Goal: Transaction & Acquisition: Purchase product/service

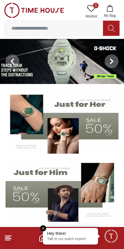
click at [64, 27] on input at bounding box center [53, 28] width 98 height 14
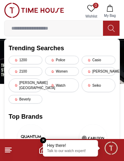
click at [43, 139] on em "Close tooltip" at bounding box center [43, 140] width 6 height 6
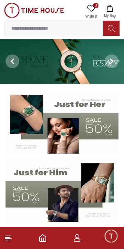
click at [97, 127] on img at bounding box center [62, 122] width 113 height 63
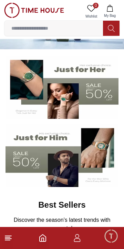
scroll to position [35, 0]
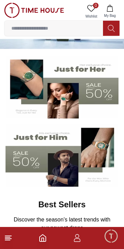
click at [79, 159] on img at bounding box center [62, 155] width 113 height 63
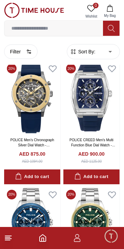
scroll to position [642, 0]
click at [27, 54] on icon "button" at bounding box center [29, 52] width 6 height 6
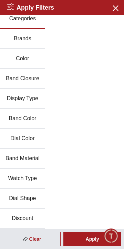
scroll to position [0, 0]
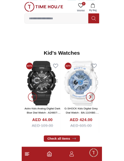
scroll to position [962, 0]
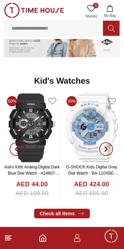
click at [109, 152] on span "button" at bounding box center [106, 149] width 14 height 14
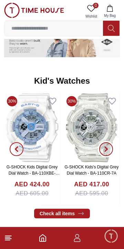
click at [111, 149] on span "button" at bounding box center [106, 149] width 14 height 14
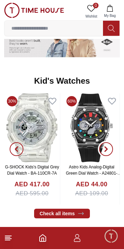
click at [111, 151] on span "button" at bounding box center [106, 149] width 14 height 14
click at [110, 151] on span "button" at bounding box center [106, 149] width 14 height 14
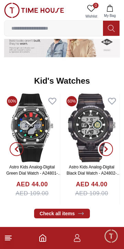
click at [112, 148] on span "button" at bounding box center [106, 149] width 14 height 14
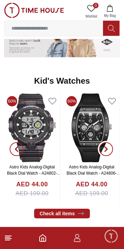
click at [111, 151] on span "button" at bounding box center [106, 149] width 14 height 14
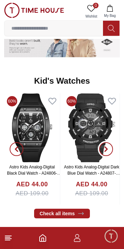
click at [107, 153] on span "button" at bounding box center [106, 149] width 14 height 14
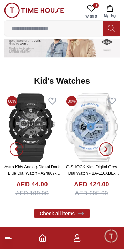
click at [110, 150] on span "button" at bounding box center [106, 149] width 14 height 14
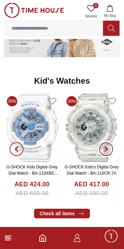
click at [110, 151] on span "button" at bounding box center [106, 149] width 14 height 14
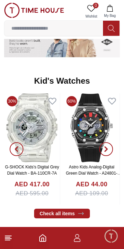
click at [60, 29] on input at bounding box center [53, 28] width 98 height 14
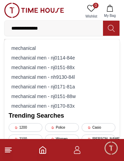
type input "**********"
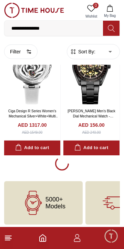
scroll to position [1182, 0]
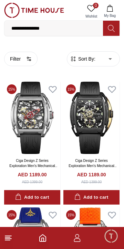
click at [39, 239] on icon "Home" at bounding box center [43, 238] width 8 height 8
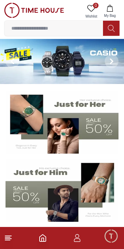
click at [69, 25] on input at bounding box center [53, 28] width 98 height 14
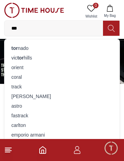
type input "***"
click at [36, 48] on div "tor nado" at bounding box center [62, 48] width 107 height 10
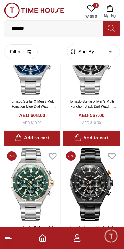
scroll to position [1176, 0]
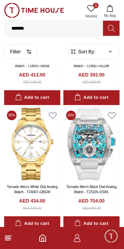
scroll to position [2859, 0]
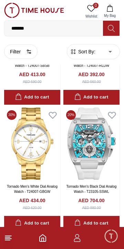
click at [97, 162] on img at bounding box center [91, 143] width 56 height 72
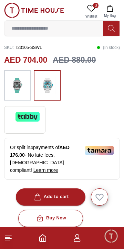
scroll to position [161, 0]
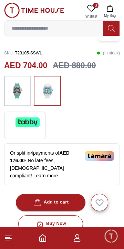
click at [59, 198] on div "Add to cart" at bounding box center [51, 202] width 36 height 8
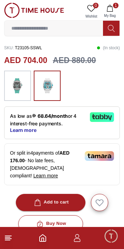
scroll to position [0, 0]
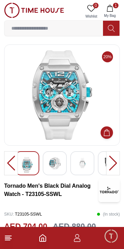
click at [115, 166] on div at bounding box center [113, 163] width 14 height 24
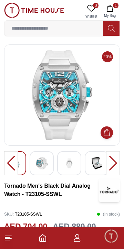
click at [115, 162] on div at bounding box center [113, 163] width 14 height 24
click at [96, 167] on img at bounding box center [96, 163] width 12 height 12
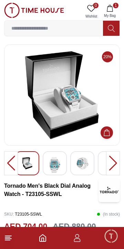
click at [113, 163] on div at bounding box center [113, 163] width 14 height 24
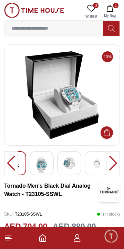
click at [112, 165] on div at bounding box center [113, 163] width 14 height 24
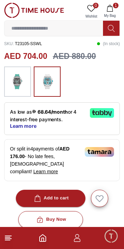
scroll to position [171, 0]
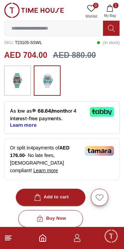
click at [111, 237] on span "Minimize live chat window" at bounding box center [111, 236] width 20 height 20
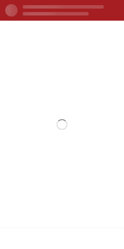
scroll to position [0, 0]
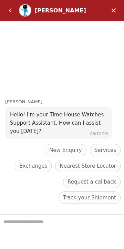
scroll to position [1192, 0]
click at [115, 12] on em "Minimize" at bounding box center [114, 10] width 14 height 14
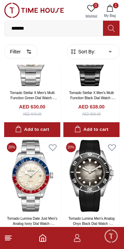
click at [111, 6] on icon "button" at bounding box center [110, 8] width 6 height 7
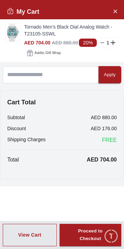
scroll to position [2432, 0]
click at [113, 11] on icon "Close Account" at bounding box center [115, 11] width 6 height 9
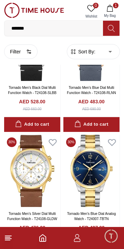
scroll to position [2341, 0]
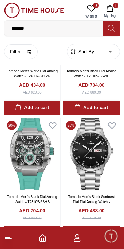
scroll to position [2978, 0]
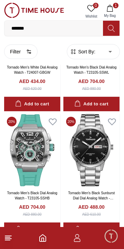
click at [36, 169] on img at bounding box center [32, 150] width 56 height 72
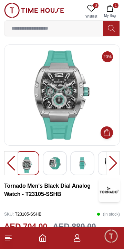
click at [60, 169] on img at bounding box center [54, 163] width 12 height 12
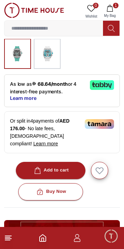
scroll to position [195, 0]
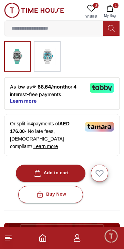
click at [59, 169] on div "Add to cart" at bounding box center [51, 173] width 36 height 8
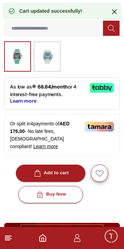
click at [46, 241] on icon "Home" at bounding box center [43, 238] width 8 height 8
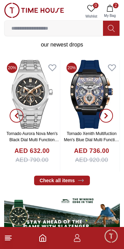
scroll to position [206, 0]
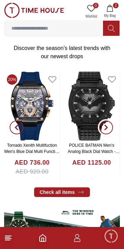
click at [106, 133] on span "button" at bounding box center [106, 127] width 14 height 14
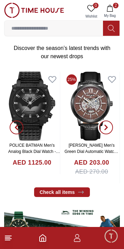
click at [109, 123] on span "button" at bounding box center [106, 127] width 14 height 14
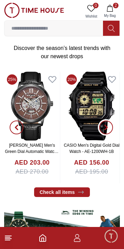
click at [109, 129] on span "button" at bounding box center [106, 127] width 14 height 14
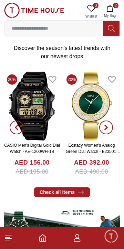
click at [108, 129] on icon "button" at bounding box center [106, 128] width 6 height 6
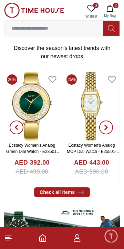
click at [108, 129] on icon "button" at bounding box center [106, 128] width 6 height 6
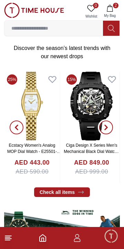
click at [108, 130] on span "button" at bounding box center [106, 127] width 14 height 14
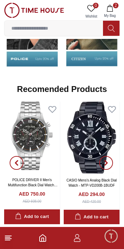
scroll to position [679, 0]
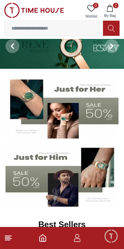
click at [71, 30] on input at bounding box center [53, 28] width 98 height 14
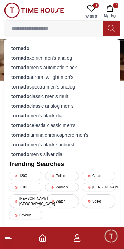
click at [43, 239] on icon "Home" at bounding box center [43, 238] width 8 height 8
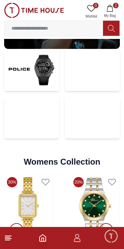
scroll to position [1397, 0]
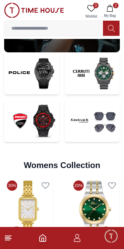
click at [99, 124] on img at bounding box center [92, 121] width 55 height 42
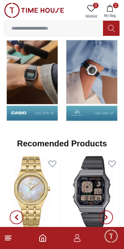
scroll to position [359, 0]
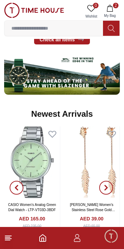
click at [61, 31] on input at bounding box center [53, 28] width 98 height 14
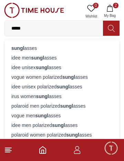
type input "*****"
click at [19, 44] on div "sungl asses" at bounding box center [62, 48] width 107 height 10
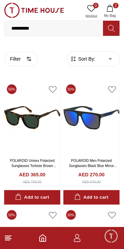
click at [99, 136] on img at bounding box center [91, 118] width 56 height 72
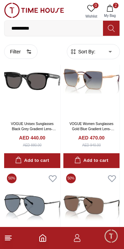
scroll to position [917, 0]
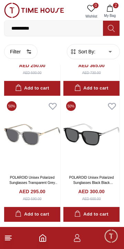
scroll to position [1869, 0]
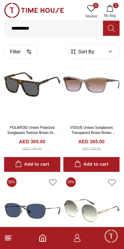
click at [11, 237] on icon at bounding box center [8, 238] width 8 height 8
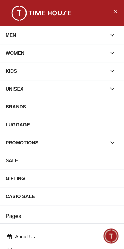
click at [14, 125] on div "LUGGAGE" at bounding box center [62, 124] width 113 height 12
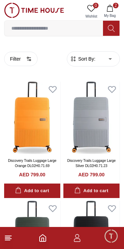
click at [112, 239] on span "Minimize live chat window" at bounding box center [111, 236] width 20 height 20
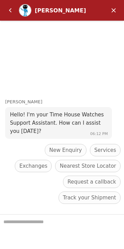
scroll to position [148, 0]
click at [116, 13] on em "Minimize" at bounding box center [114, 10] width 14 height 14
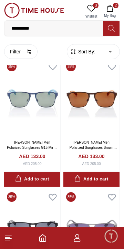
click at [76, 240] on icon "button" at bounding box center [77, 238] width 8 height 8
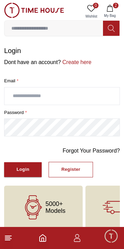
click at [69, 174] on button "Register" at bounding box center [70, 169] width 44 height 15
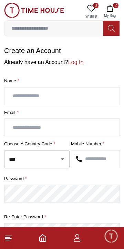
click at [79, 98] on input "text" at bounding box center [61, 95] width 115 height 17
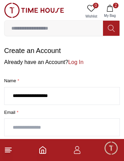
type input "**********"
click at [29, 125] on input "text" at bounding box center [61, 127] width 115 height 17
type input "**********"
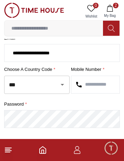
scroll to position [74, 0]
click at [52, 85] on div at bounding box center [57, 85] width 18 height 10
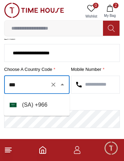
click at [42, 105] on li "( [GEOGRAPHIC_DATA] ) + 966" at bounding box center [36, 105] width 65 height 17
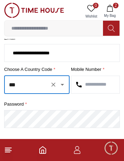
type input "***"
click at [98, 85] on input "text" at bounding box center [95, 84] width 48 height 17
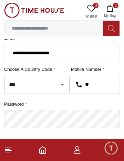
type input "*"
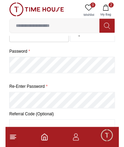
scroll to position [119, 0]
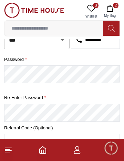
type input "*********"
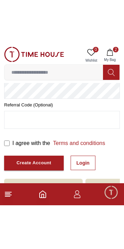
scroll to position [142, 0]
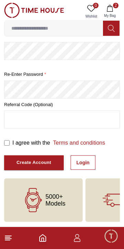
click at [19, 164] on div "Create Account" at bounding box center [34, 163] width 35 height 8
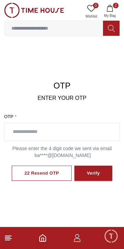
click at [37, 133] on input "text" at bounding box center [61, 131] width 115 height 17
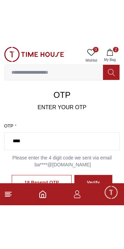
scroll to position [36, 0]
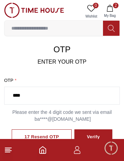
type input "****"
click at [92, 133] on button "Verify" at bounding box center [93, 136] width 38 height 15
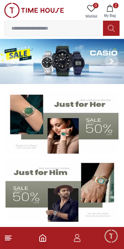
click at [77, 241] on icon "button" at bounding box center [77, 239] width 7 height 3
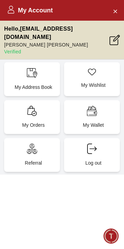
click at [42, 159] on p "Referral" at bounding box center [33, 162] width 47 height 7
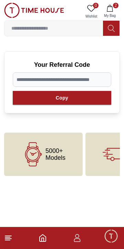
click at [11, 238] on line at bounding box center [8, 238] width 6 height 0
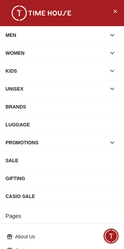
click at [42, 236] on p "About Us" at bounding box center [64, 236] width 99 height 7
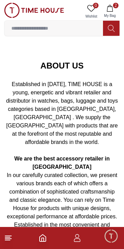
click at [42, 239] on icon "Home" at bounding box center [43, 238] width 8 height 8
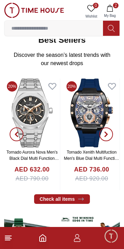
scroll to position [199, 0]
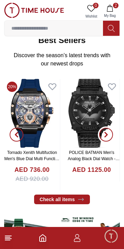
click at [109, 132] on span "button" at bounding box center [106, 135] width 14 height 14
click at [105, 133] on icon "button" at bounding box center [106, 134] width 2 height 4
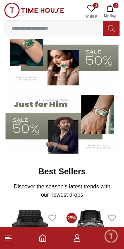
scroll to position [15, 0]
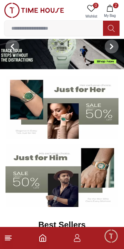
click at [62, 181] on img at bounding box center [62, 175] width 113 height 63
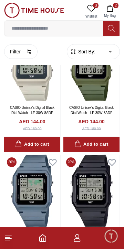
scroll to position [2335, 0]
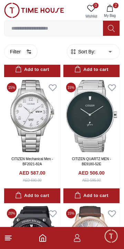
scroll to position [3574, 0]
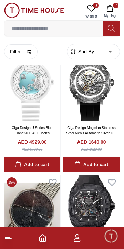
scroll to position [4939, 0]
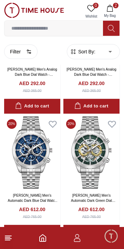
scroll to position [6162, 0]
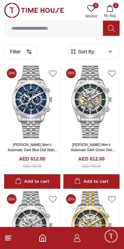
scroll to position [6197, 0]
